Goal: Task Accomplishment & Management: Manage account settings

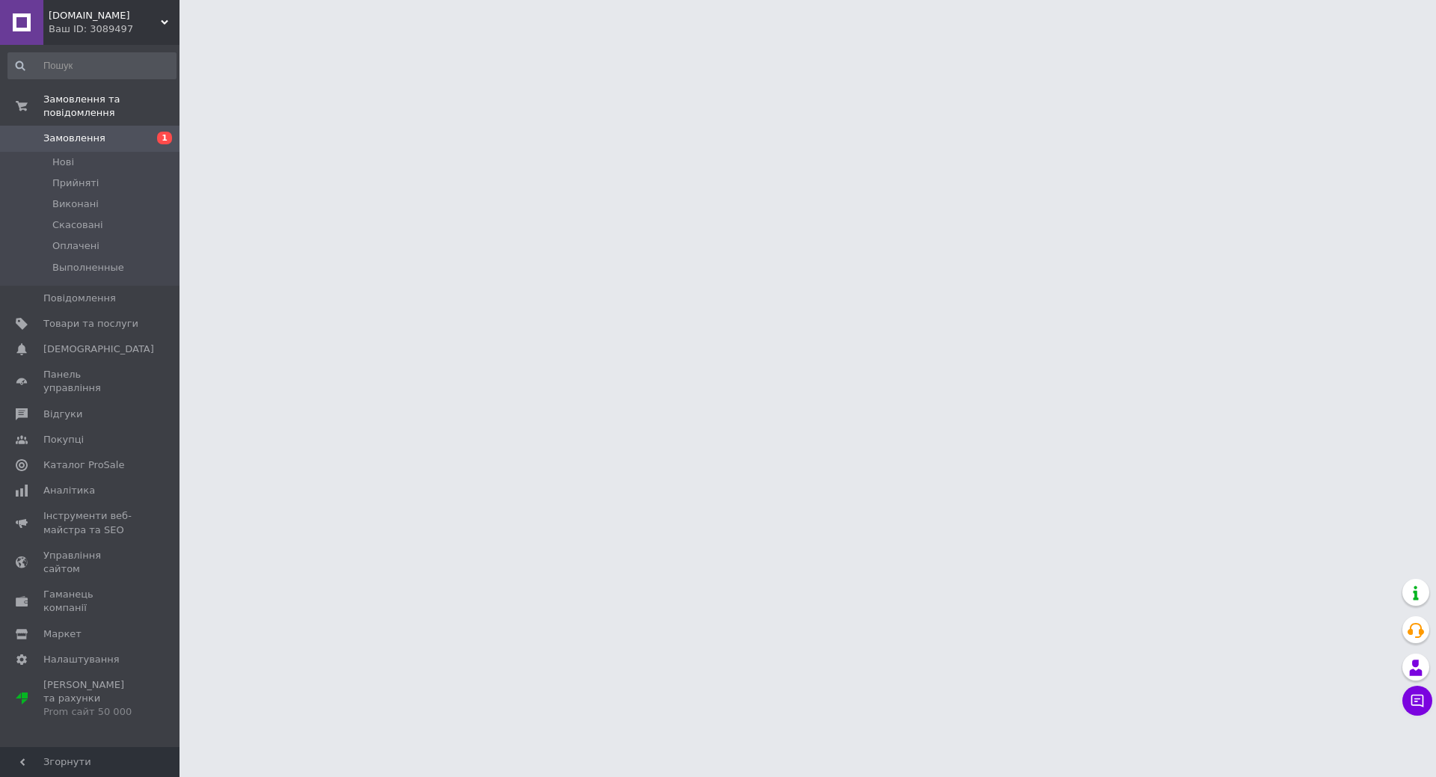
click at [130, 132] on span "Замовлення" at bounding box center [90, 138] width 95 height 13
click at [86, 132] on span "Замовлення" at bounding box center [74, 138] width 62 height 13
click at [85, 132] on span "Замовлення" at bounding box center [74, 138] width 62 height 13
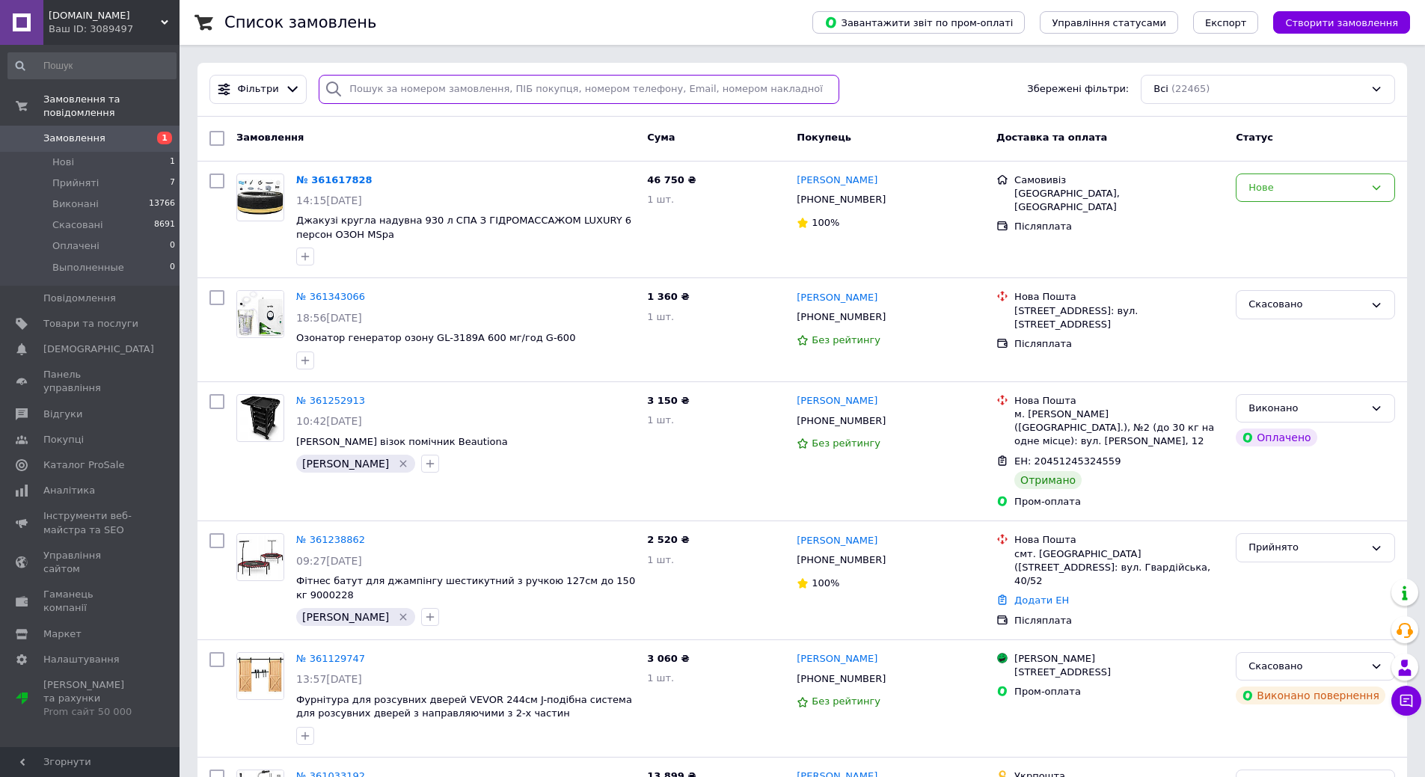
paste input "[PHONE_NUMBER]"
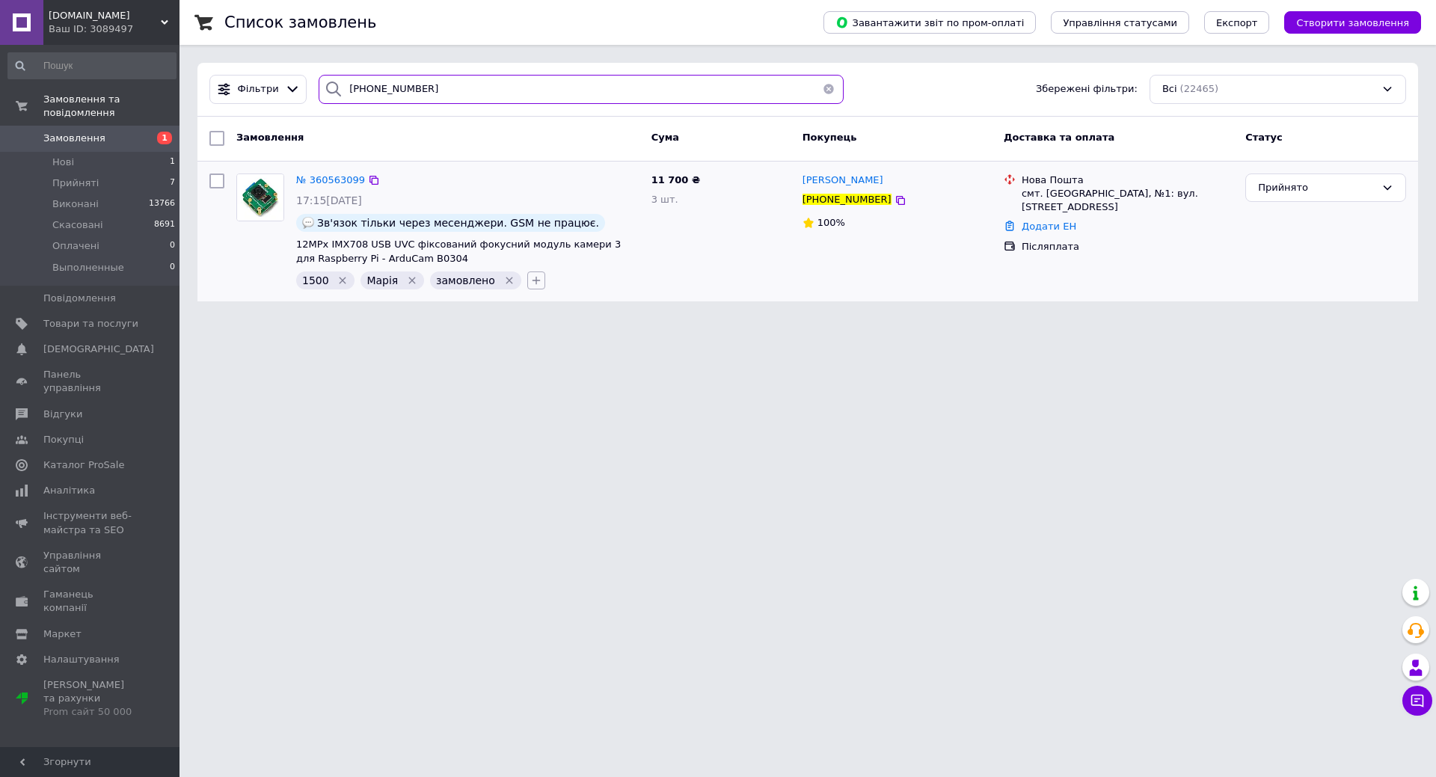
type input "[PHONE_NUMBER]"
click at [530, 282] on icon "button" at bounding box center [536, 281] width 12 height 12
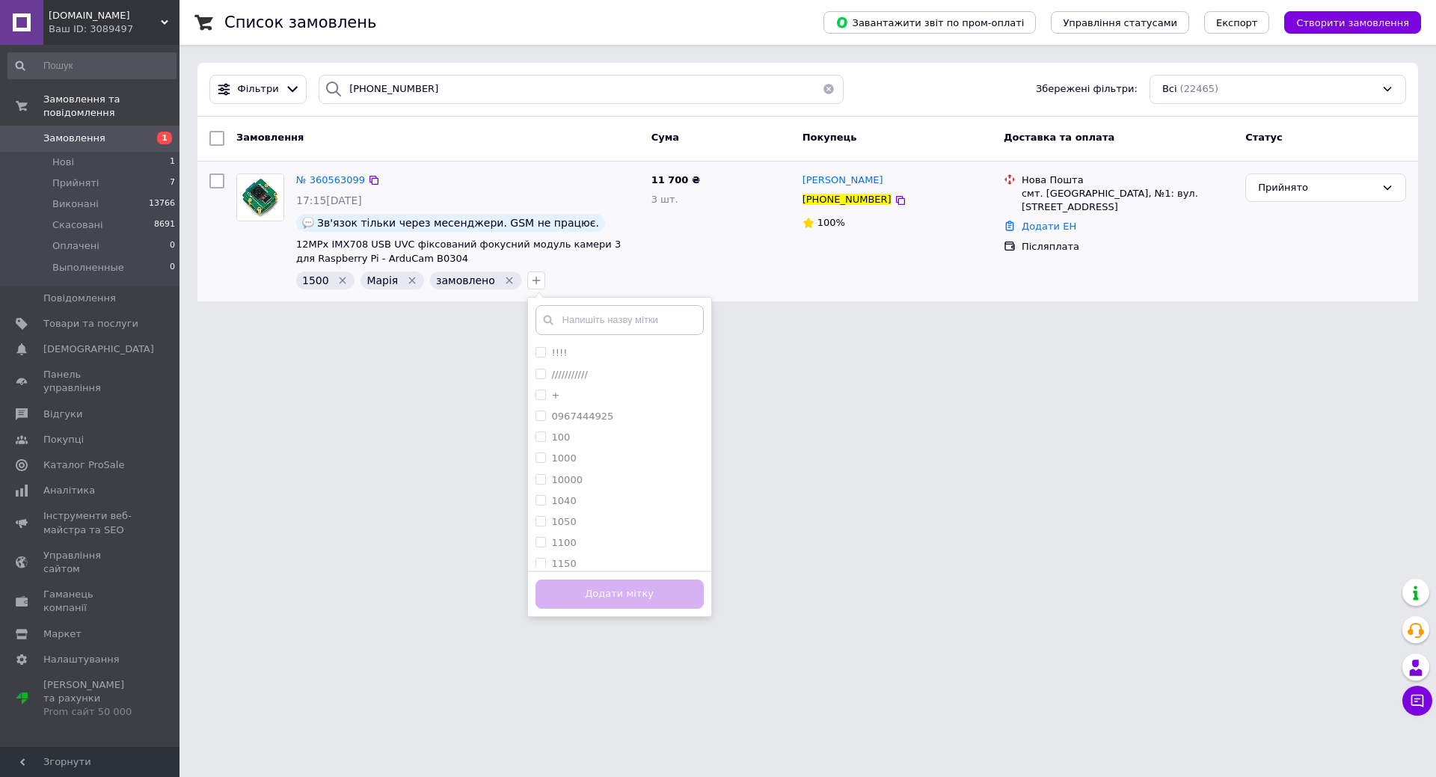
click at [562, 317] on input "text" at bounding box center [620, 320] width 168 height 30
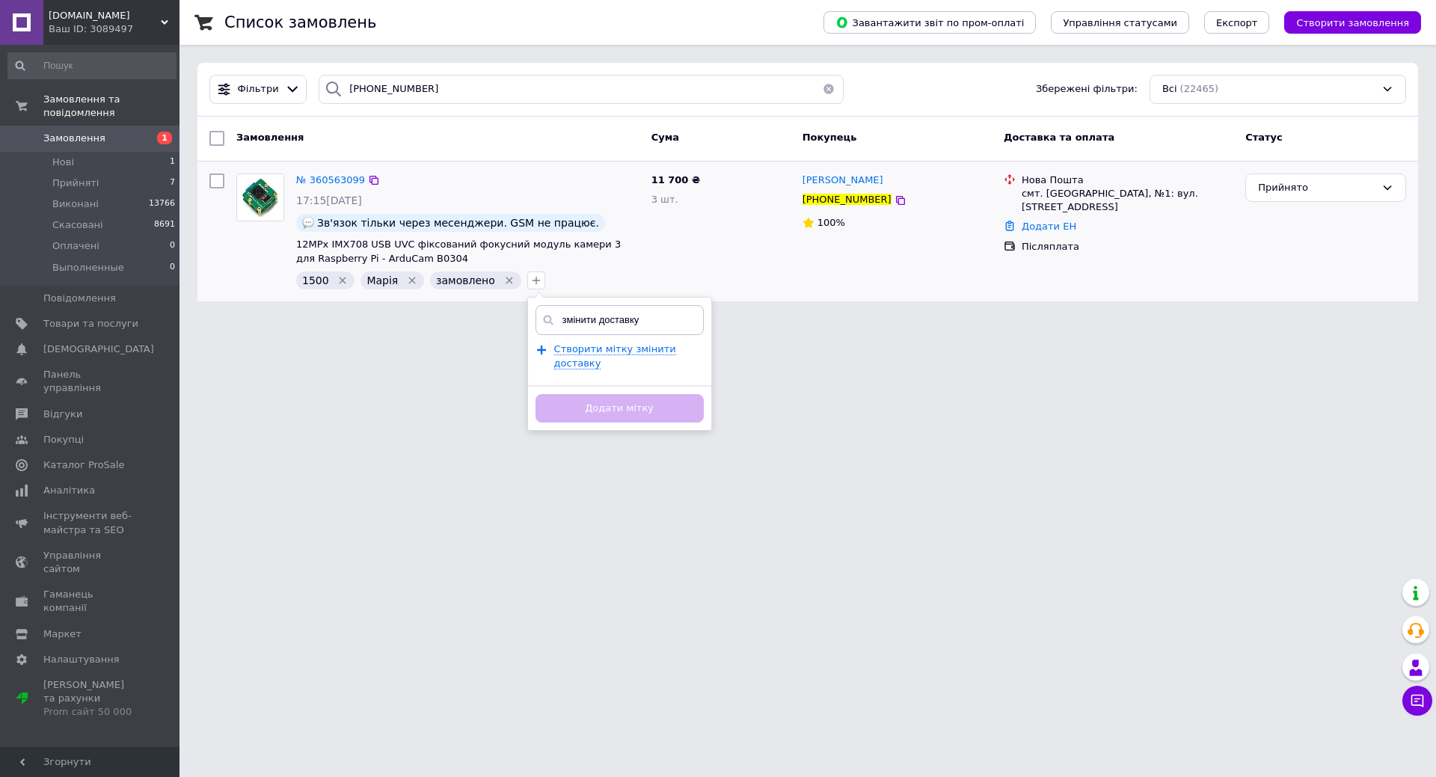
click at [585, 318] on input "змінити доставку" at bounding box center [620, 320] width 168 height 30
click at [661, 327] on input "змінити адресу доставку" at bounding box center [620, 320] width 168 height 30
type input "змінити адресу доставки"
click at [586, 356] on div "Створити мітку змінити адресу доставки" at bounding box center [625, 356] width 142 height 27
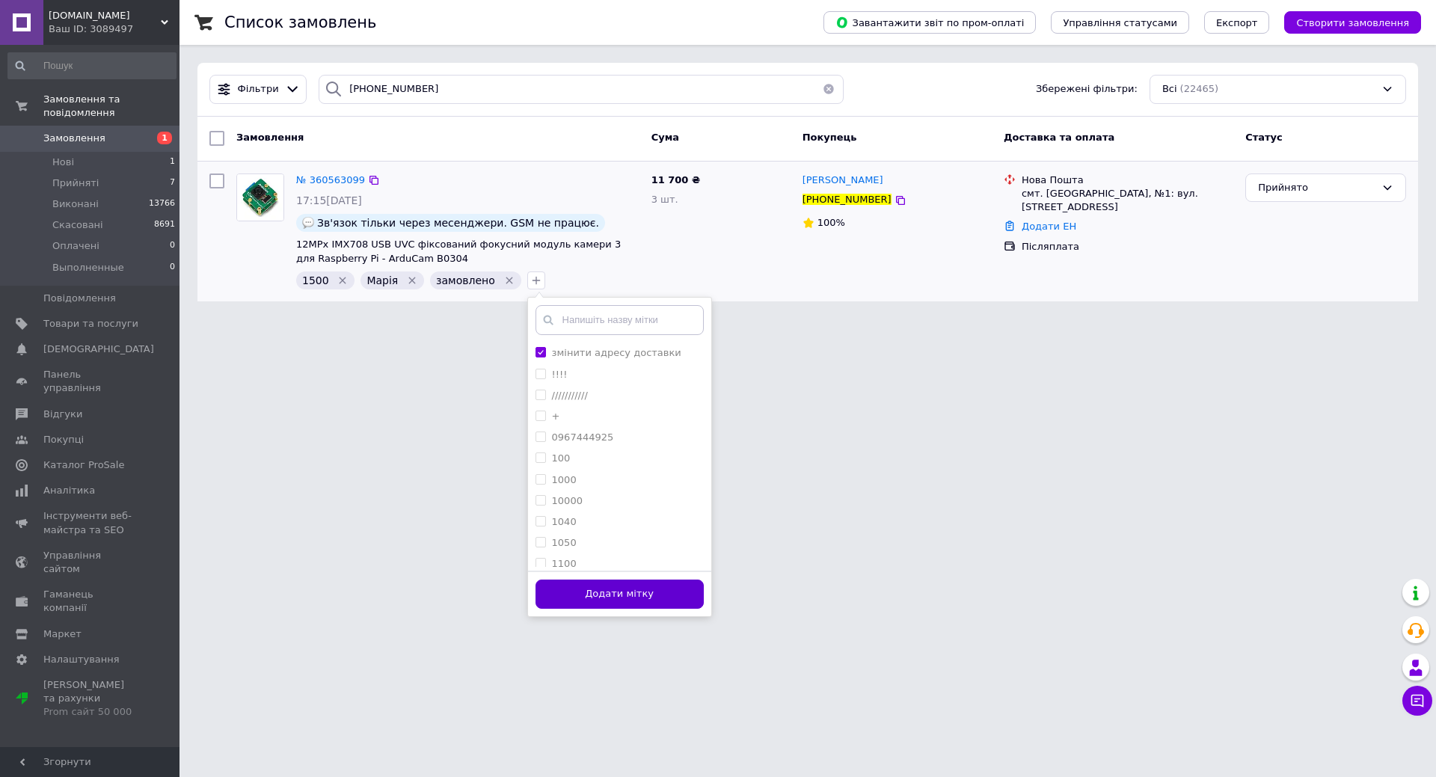
click at [652, 590] on button "Додати мітку" at bounding box center [620, 594] width 168 height 29
